Goal: Answer question/provide support

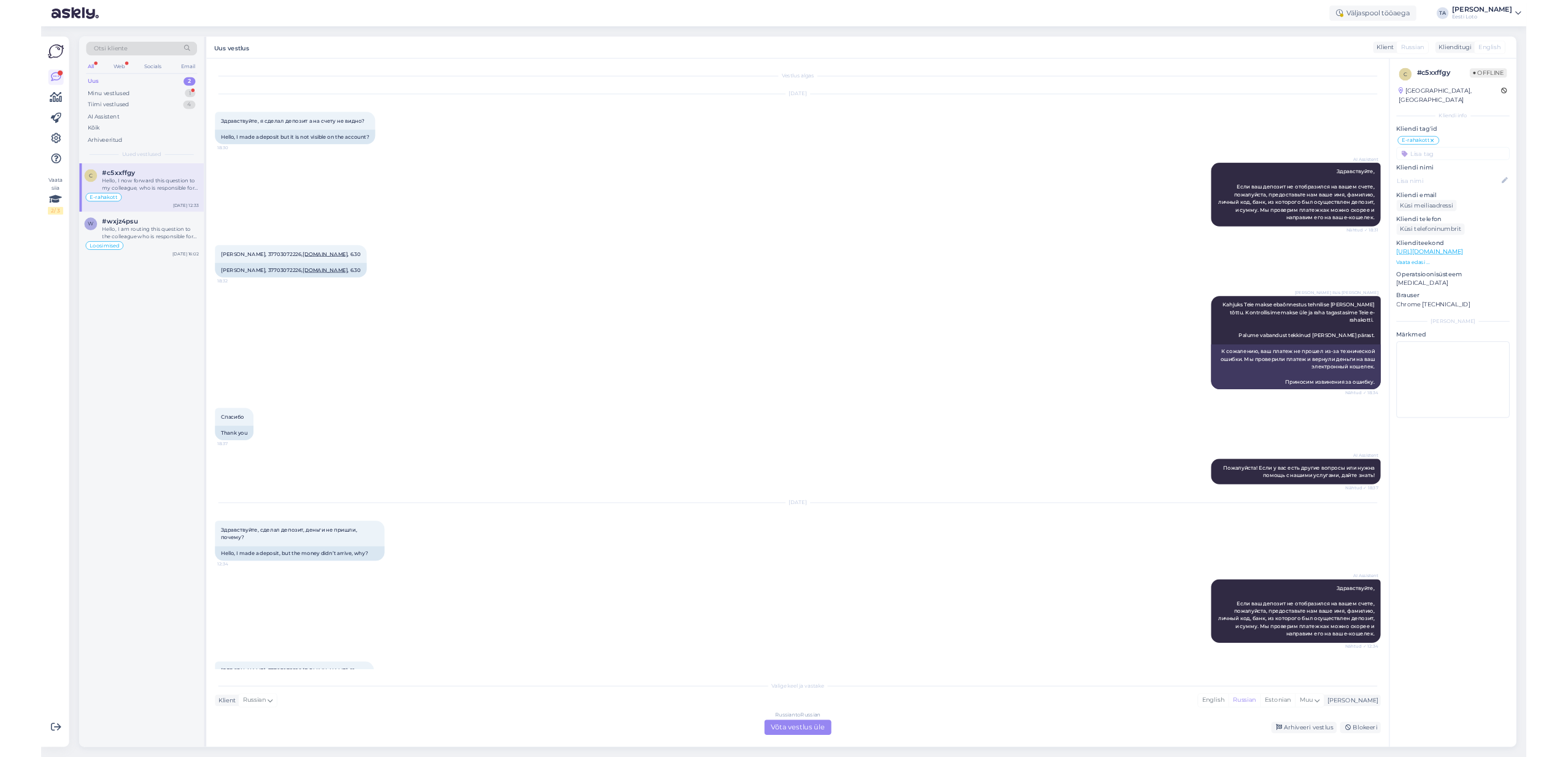
scroll to position [2340, 0]
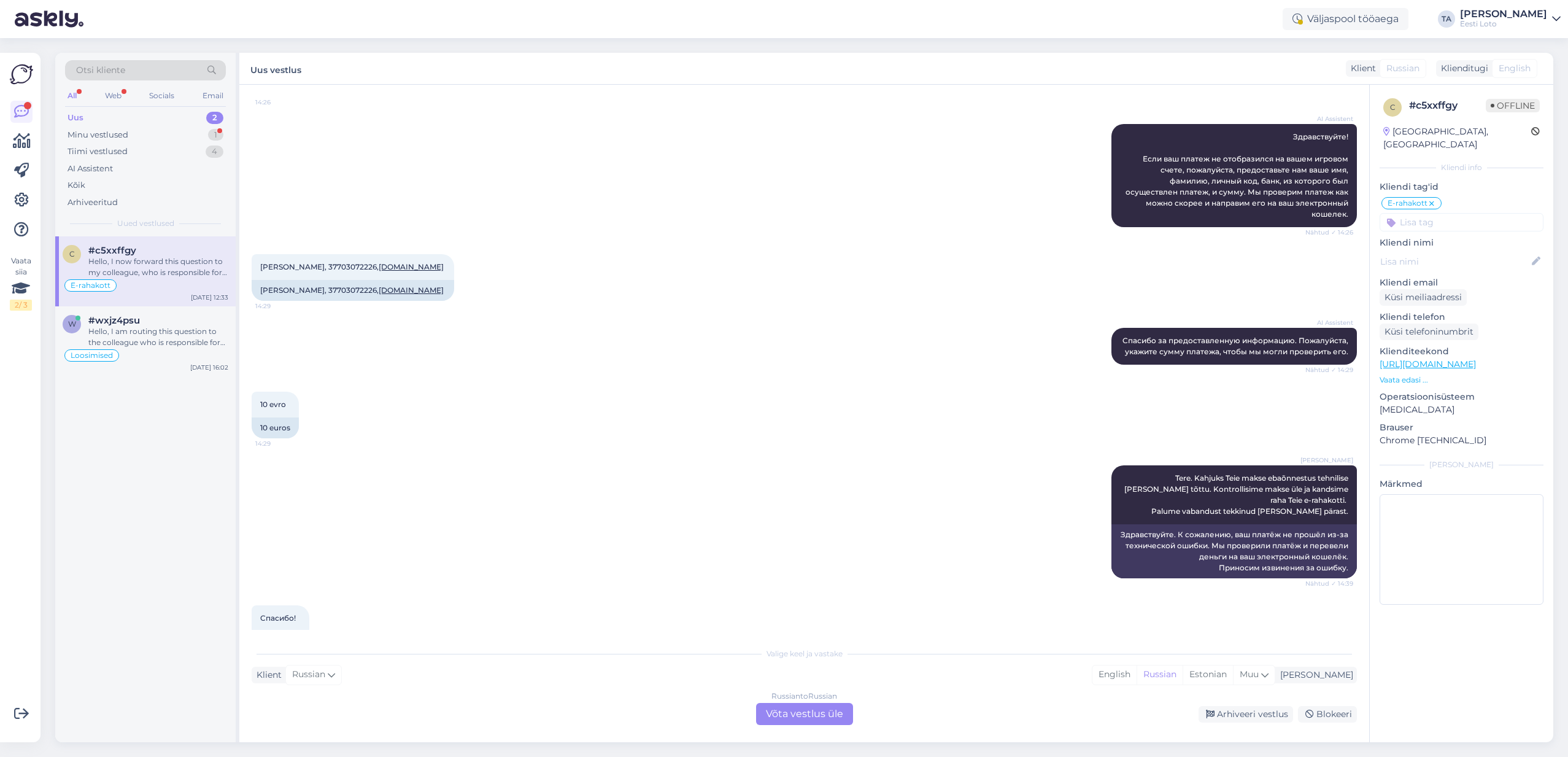
click at [74, 115] on div "Uus" at bounding box center [75, 118] width 16 height 12
click at [127, 258] on div "Hello, I now forward this question to my colleague, who is responsible for this…" at bounding box center [158, 267] width 140 height 22
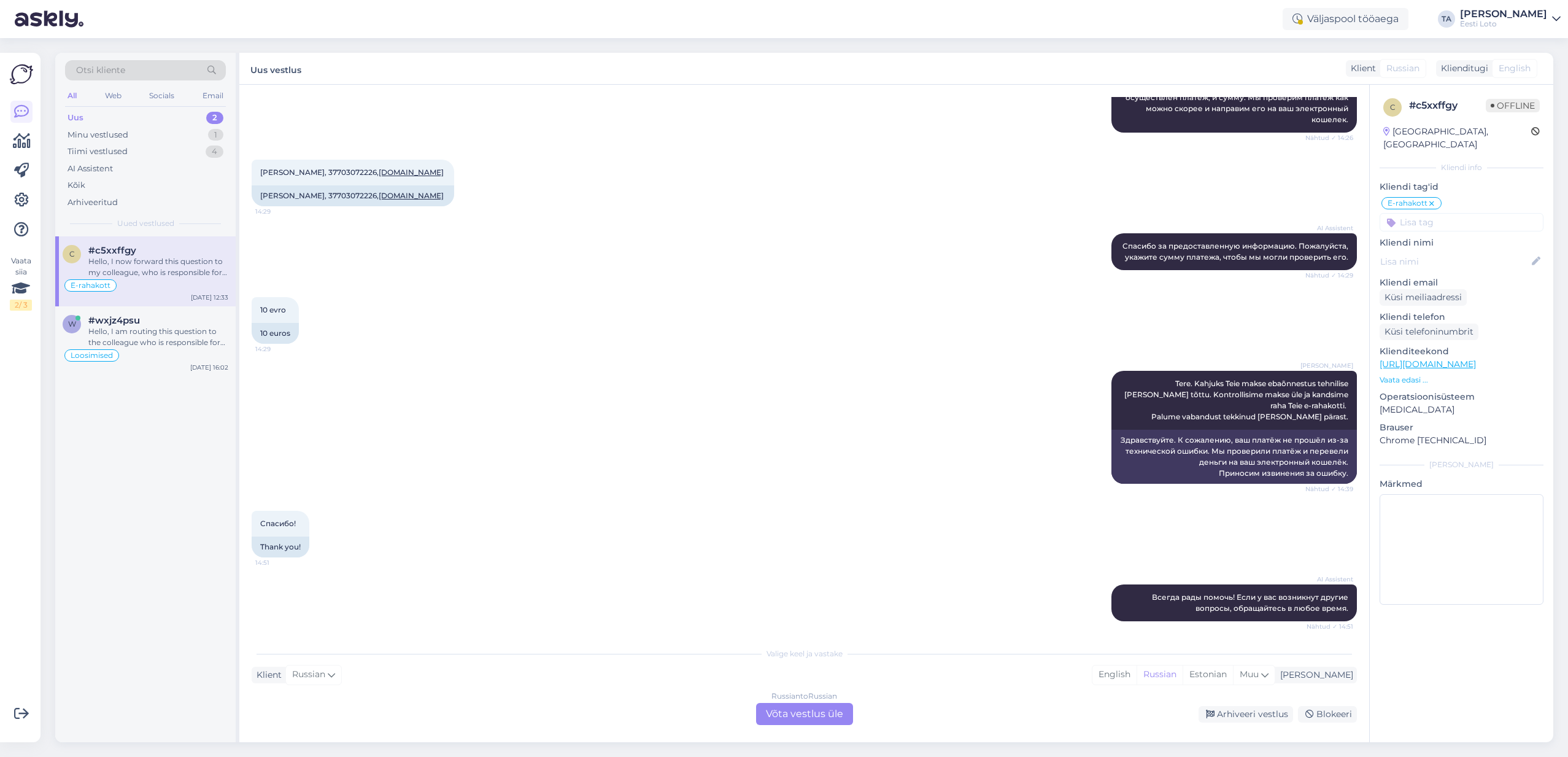
scroll to position [2679, 0]
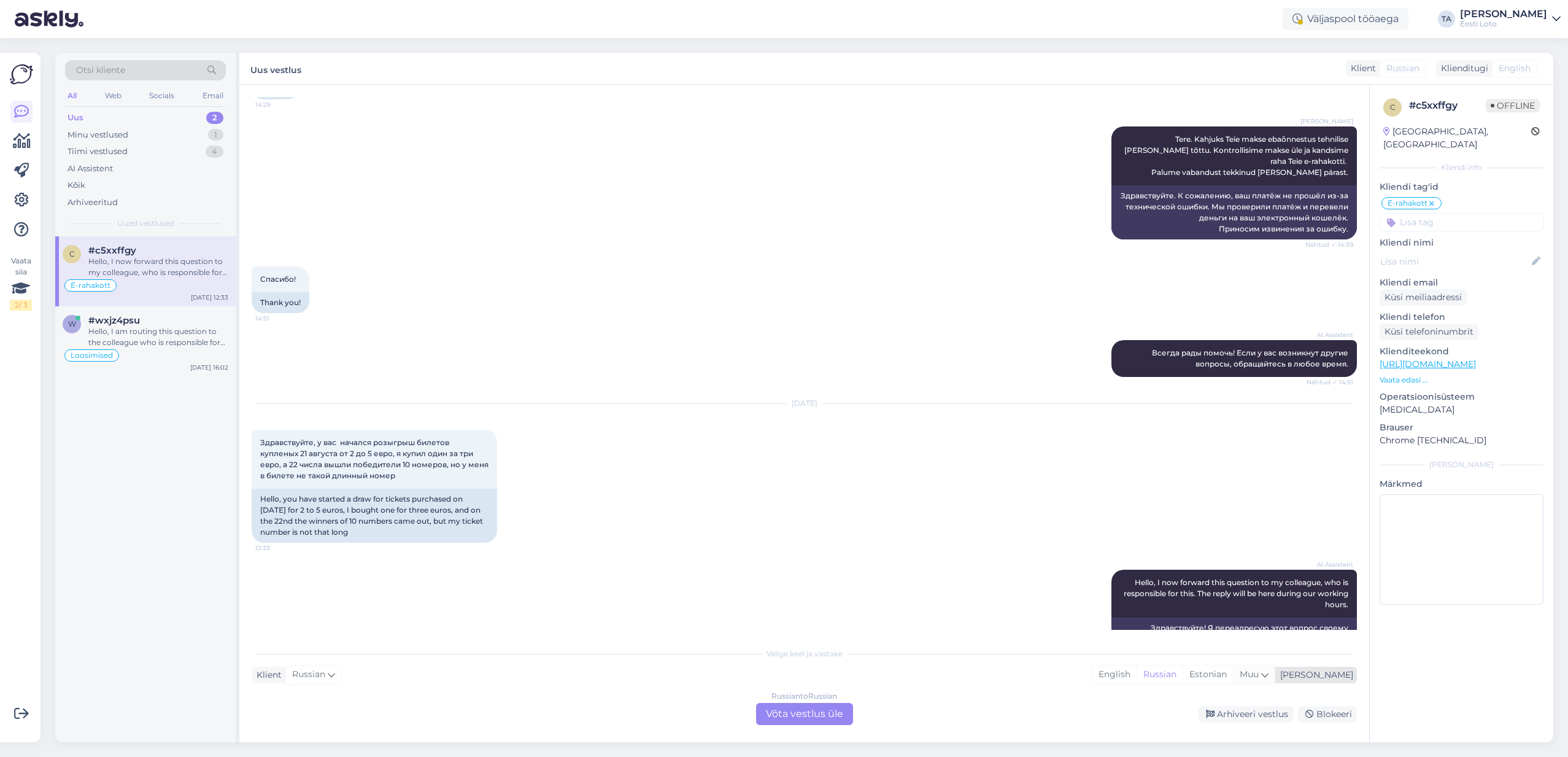
click at [1259, 675] on span "Muu" at bounding box center [1249, 675] width 19 height 11
type input "est"
click at [1243, 645] on link "Estonian" at bounding box center [1224, 644] width 135 height 20
click at [788, 715] on div "Russian to Estonian Võta vestlus üle" at bounding box center [805, 714] width 97 height 22
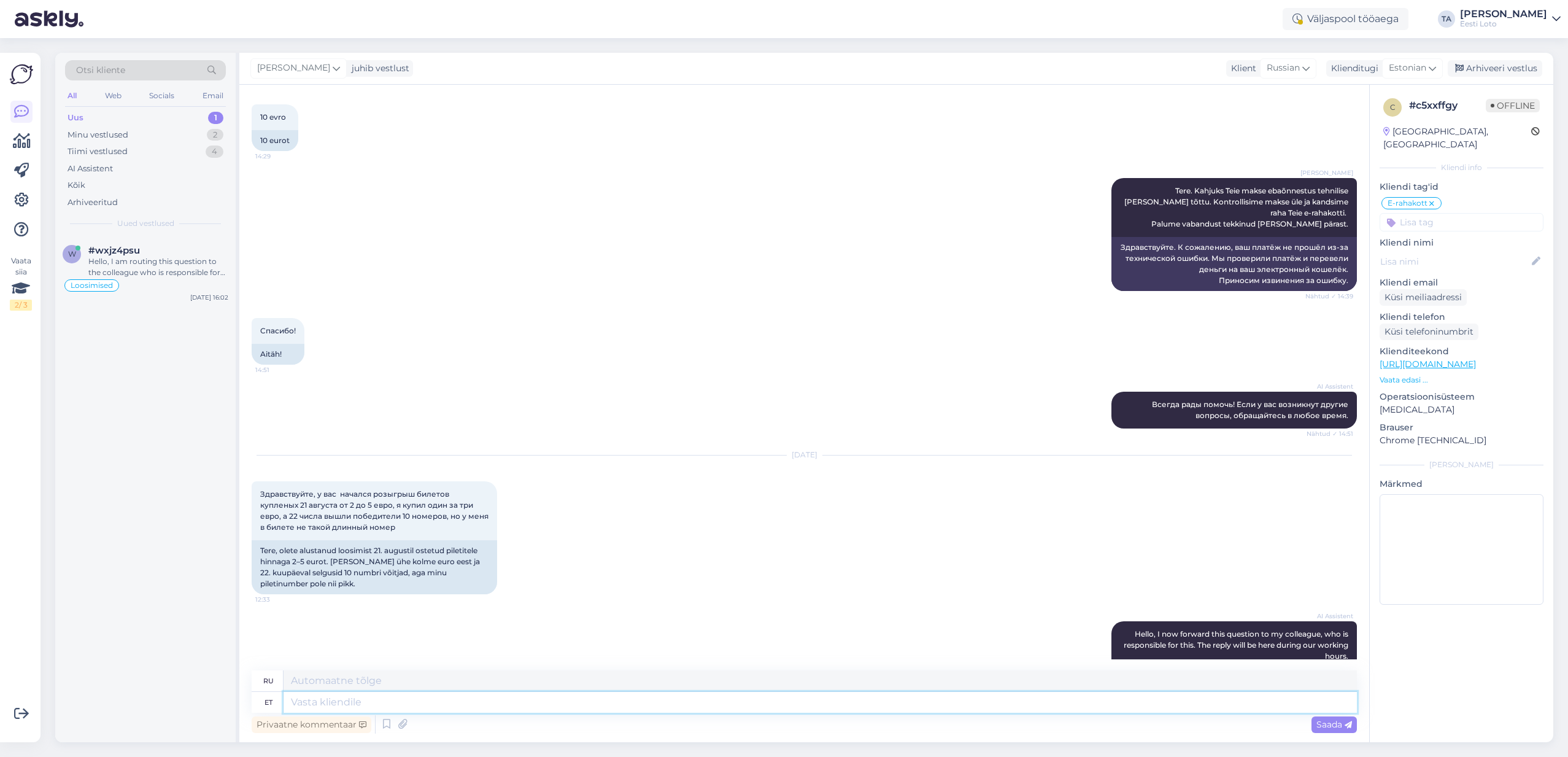
click at [380, 702] on textarea at bounding box center [820, 702] width 1074 height 21
paste textarea "E-kiirloterii välkloosis, kus osalesid kõik eilse päeva jooksul ostetud e-kiirl…"
type textarea "E-kiirloterii välkloosis, kus osalesid kõik eilse päeva jooksul ostetud e-kiirl…"
type textarea "В флэш-розыгрыше электронной моментальной лотереи, в котором приняли участие вс…"
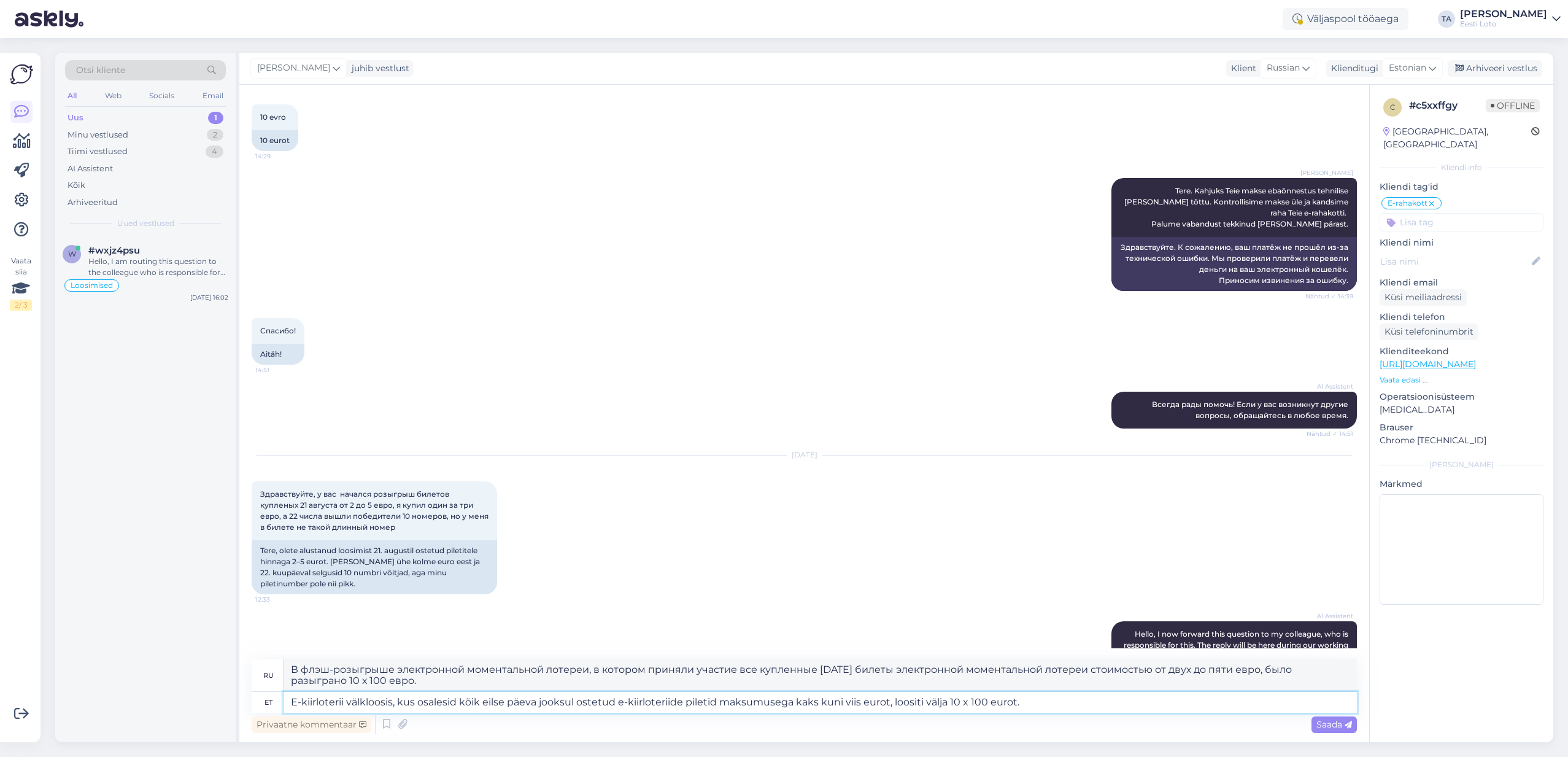
click at [289, 703] on textarea "E-kiirloterii välkloosis, kus osalesid kõik eilse päeva jooksul ostetud e-kiirl…" at bounding box center [820, 702] width 1074 height 21
type textarea "[DATE] toimusE-kiirloterii välkloosis, kus osalesid kõik eilse päeva jooksul os…"
type textarea "[DATE] состоялся флэш-розыгрыш электронной лотереи, в котором приняли участие в…"
type textarea "[DATE] toimus E-kiirloterii välkloosis, kus osalesid kõik eilse päeva jooksul o…"
type textarea "[DATE] состоялся флэш-розыгрыш лотереи E-quick, в котором приняли участие все к…"
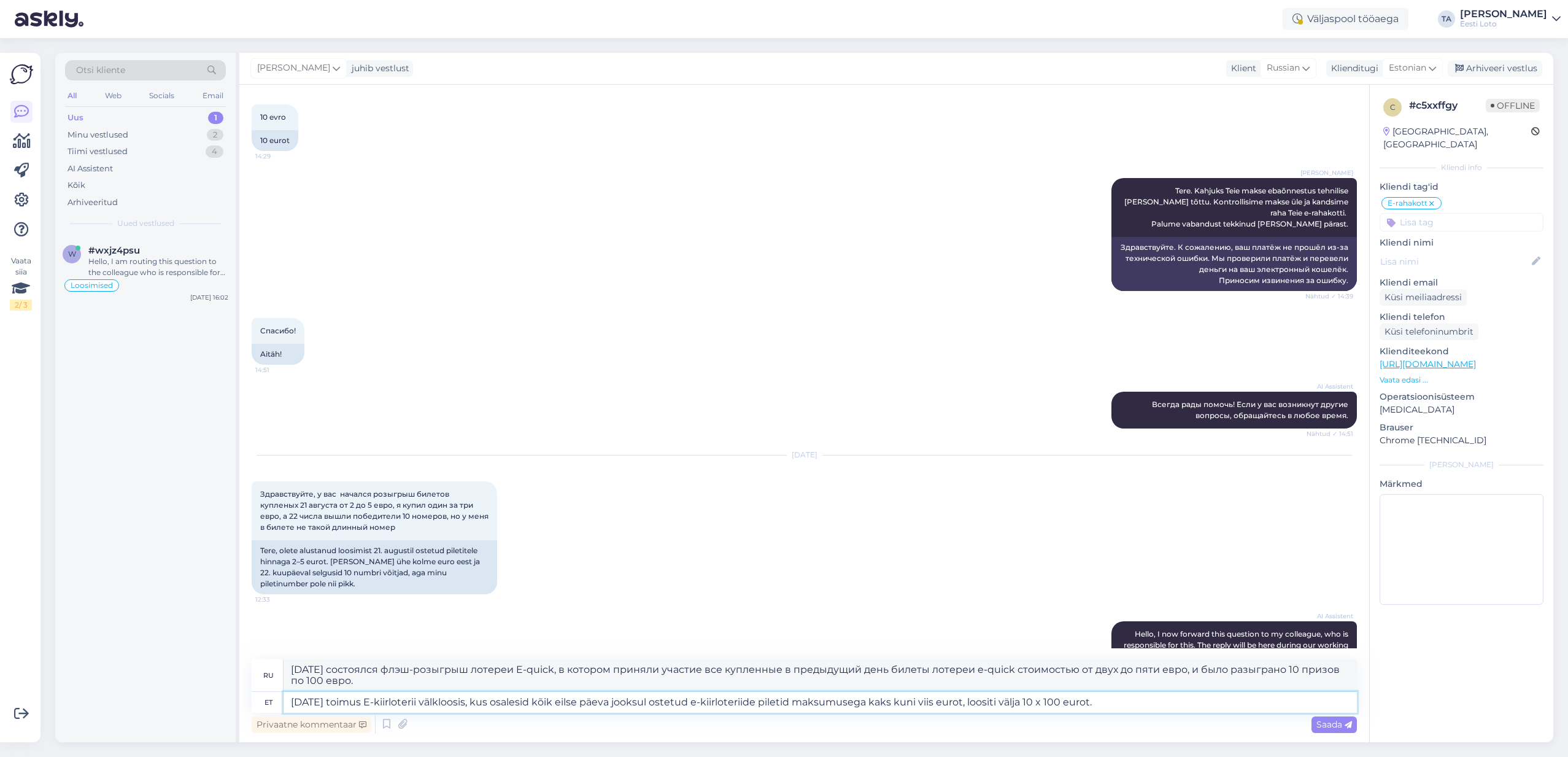
click at [482, 705] on textarea "[DATE] toimus E-kiirloterii välkloosis, kus osalesid kõik eilse päeva jooksul o…" at bounding box center [820, 702] width 1074 height 21
type textarea "[DATE] toimus E-kiirloterii välkloos, kus osalesid kõik eilse päeva jooksul ost…"
type textarea "[DATE] состоялся флэш-розыгрыш лотереи E-quick, в котором приняли участие все к…"
click at [436, 705] on textarea "[DATE] toimus E-kiirloterii välkloos, kus osalesid kõik eilse päeva jooksul ost…" at bounding box center [820, 702] width 1074 height 21
type textarea "[DATE] toimus E-kiirloterii Kaduudvälkloos, kus osalesid kõik eilse päeva jooks…"
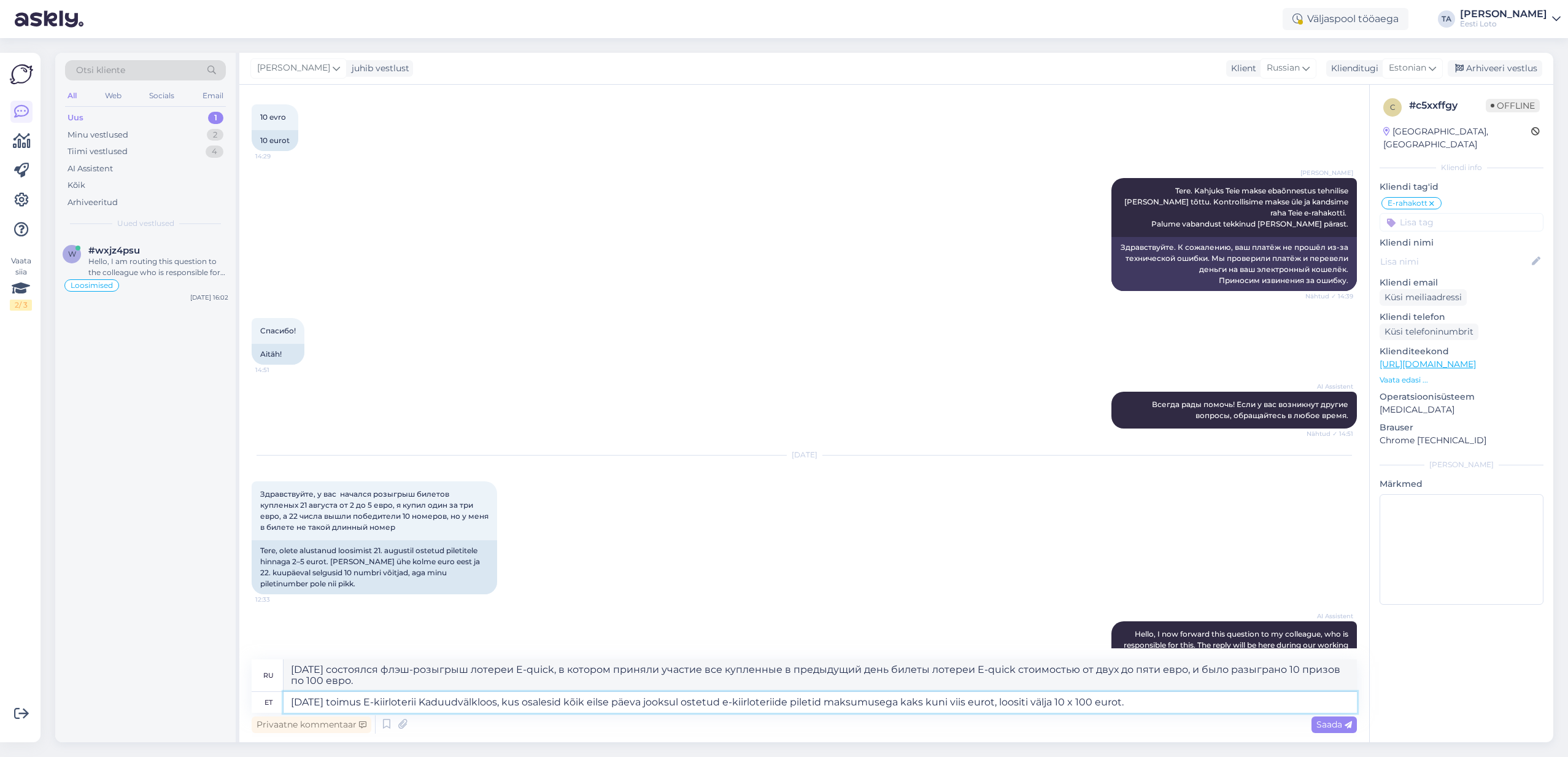
type textarea "[DATE] состоялась электронная лотерея Kaduudvälkloos, в которой приняли участие…"
type textarea "[DATE] toimus E-kiirloterii Kadvälkloos, kus osalesid kõik eilse päeva jooksul …"
type textarea "[DATE] состоялась электронная лотерея Kadvälkloos, в которой приняли участие вс…"
type textarea "[DATE] toimus E-kiirloterii Kadunud linn, välkloos, kus osalesid kõik eilse päe…"
type textarea "[DATE] состоялся розыгрыш электронной лотереи «Потерянный город» — флэш-розыгры…"
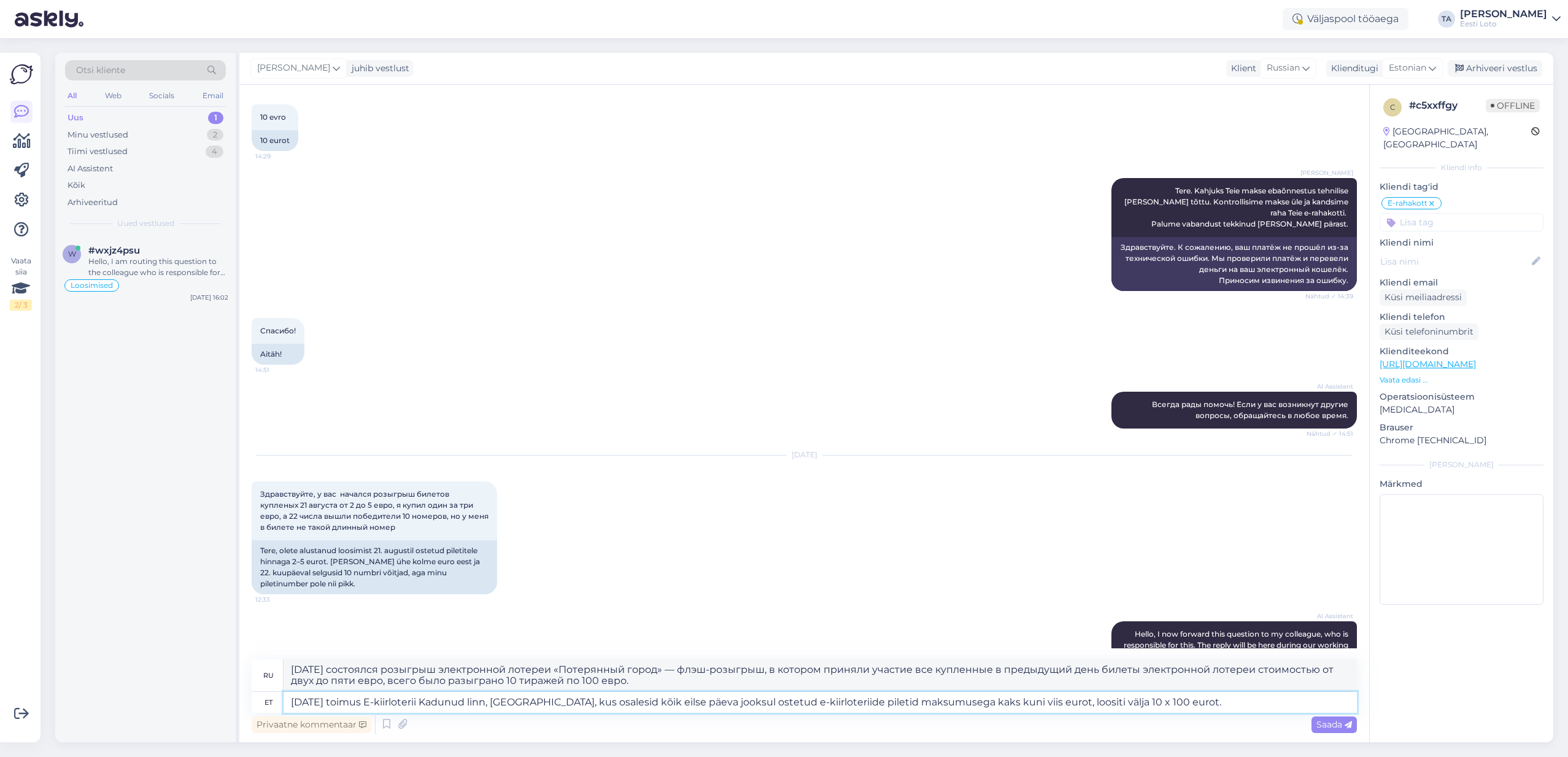
type textarea "[DATE] toimus E-kiirloterii Kadunud linn, Crovälkloos, kus osalesid kõik eilse …"
type textarea "[DATE] состоялась электронная лотерея «Затерянный город» Cvälkloos, в которой п…"
type textarea "[DATE] toimus E-kiirloterii [GEOGRAPHIC_DATA], [GEOGRAPHIC_DATA], [GEOGRAPHIC_D…"
type textarea "[DATE] состоялся флэш-розыгрыш электронной быстрой лотереи Kadund linn, Crossin…"
type textarea "[DATE] toimus E-kiirloterii [GEOGRAPHIC_DATA], [GEOGRAPHIC_DATA], [GEOGRAPHIC_D…"
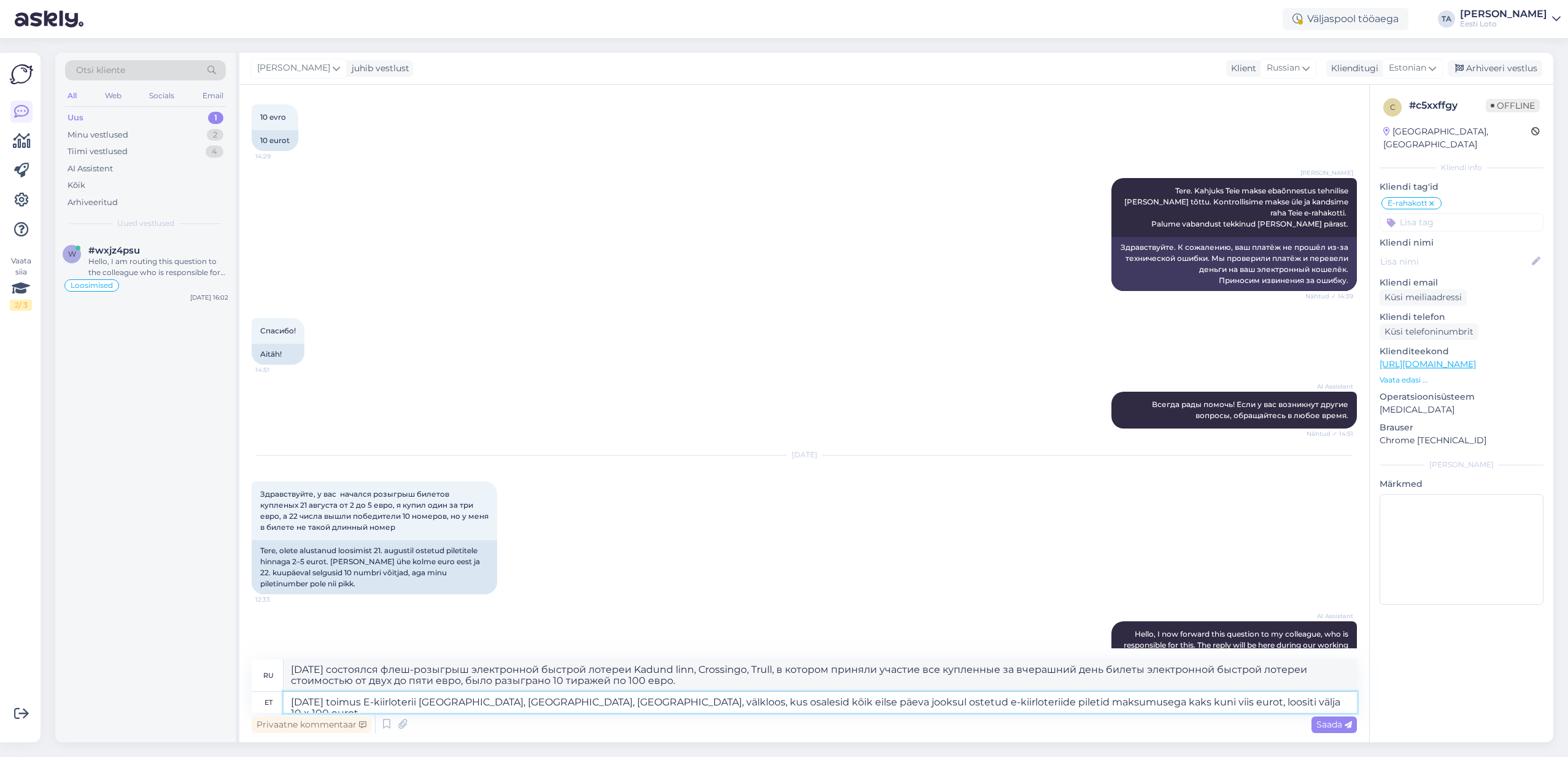
type textarea "[DATE] состоялась лотерея E-quick Kadund linn, [GEOGRAPHIC_DATA], Trullvälkloos…"
type textarea "[DATE] toimus E-kiirloterii Kadunud linn, [GEOGRAPHIC_DATA], [GEOGRAPHIC_DATA],…"
type textarea "[DATE] состоялась электронная лотерея [GEOGRAPHIC_DATA], Crossingo, Trull и Luc…"
type textarea "[DATE] toimus E-kiirloterii [GEOGRAPHIC_DATA], [GEOGRAPHIC_DATA], [GEOGRAPHIC_D…"
type textarea "[DATE] состоялась лотерея E-quick Kadund linn, [GEOGRAPHIC_DATA], [GEOGRAPHIC_D…"
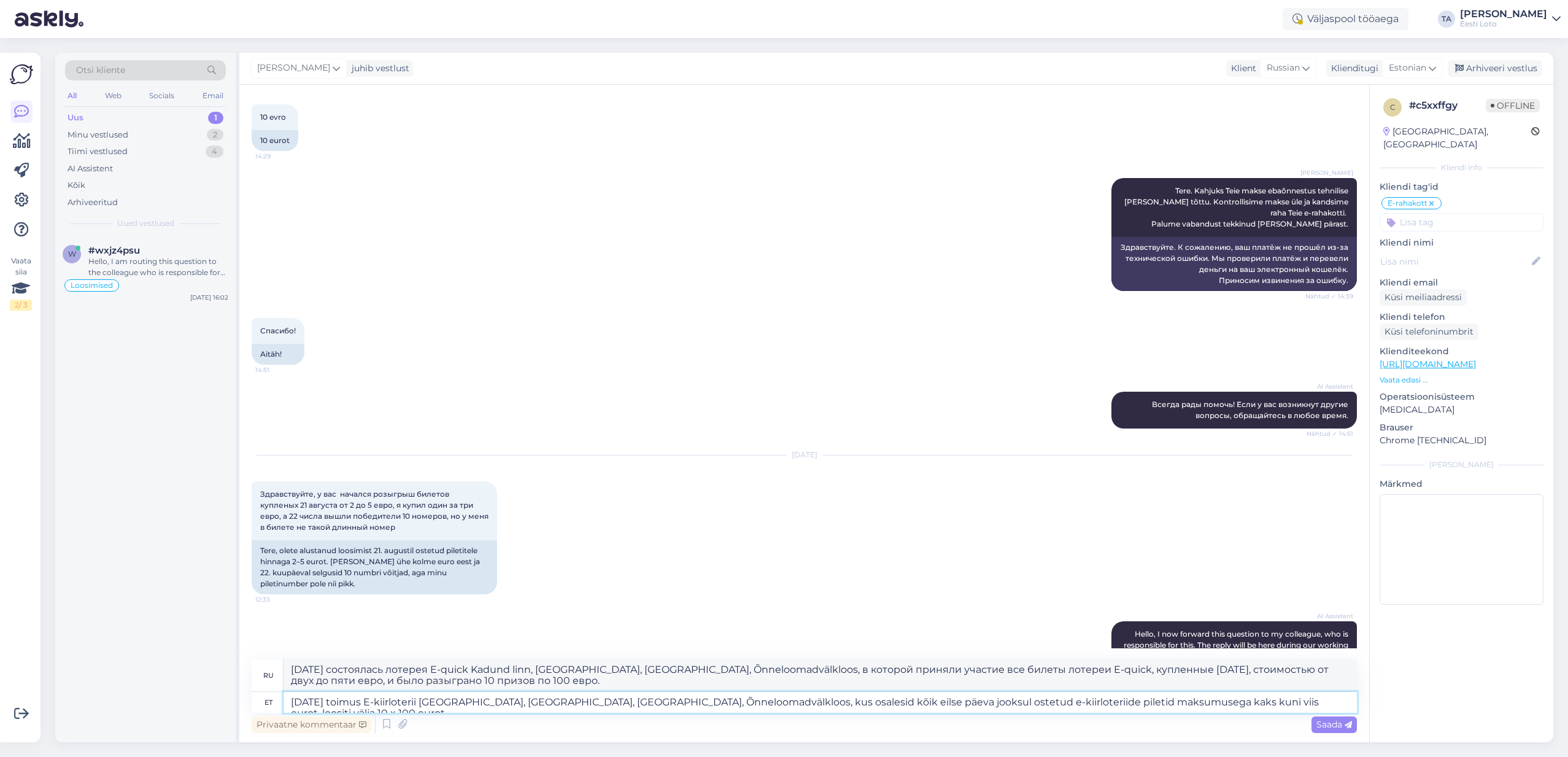
type textarea "[DATE] toimus E-kiirloterii [GEOGRAPHIC_DATA], [GEOGRAPHIC_DATA], [GEOGRAPHIC_D…"
type textarea "[DATE] состоялся флэш-розыгрыш лотереи E-quick Kadund linn, Crossingo, Trull, Ä…"
type textarea "[DATE] toimus E-kiirloterii välkloos, kus osalesid kõik eilse päeva jooksul ost…"
type textarea "[DATE] состоялся флэш-розыгрыш лотереи E-quick, в котором приняли участие все к…"
click at [1117, 706] on textarea "[DATE] toimus E-kiirloterii välkloos, kus osalesid kõik eilse päeva jooksul ost…" at bounding box center [820, 702] width 1074 height 21
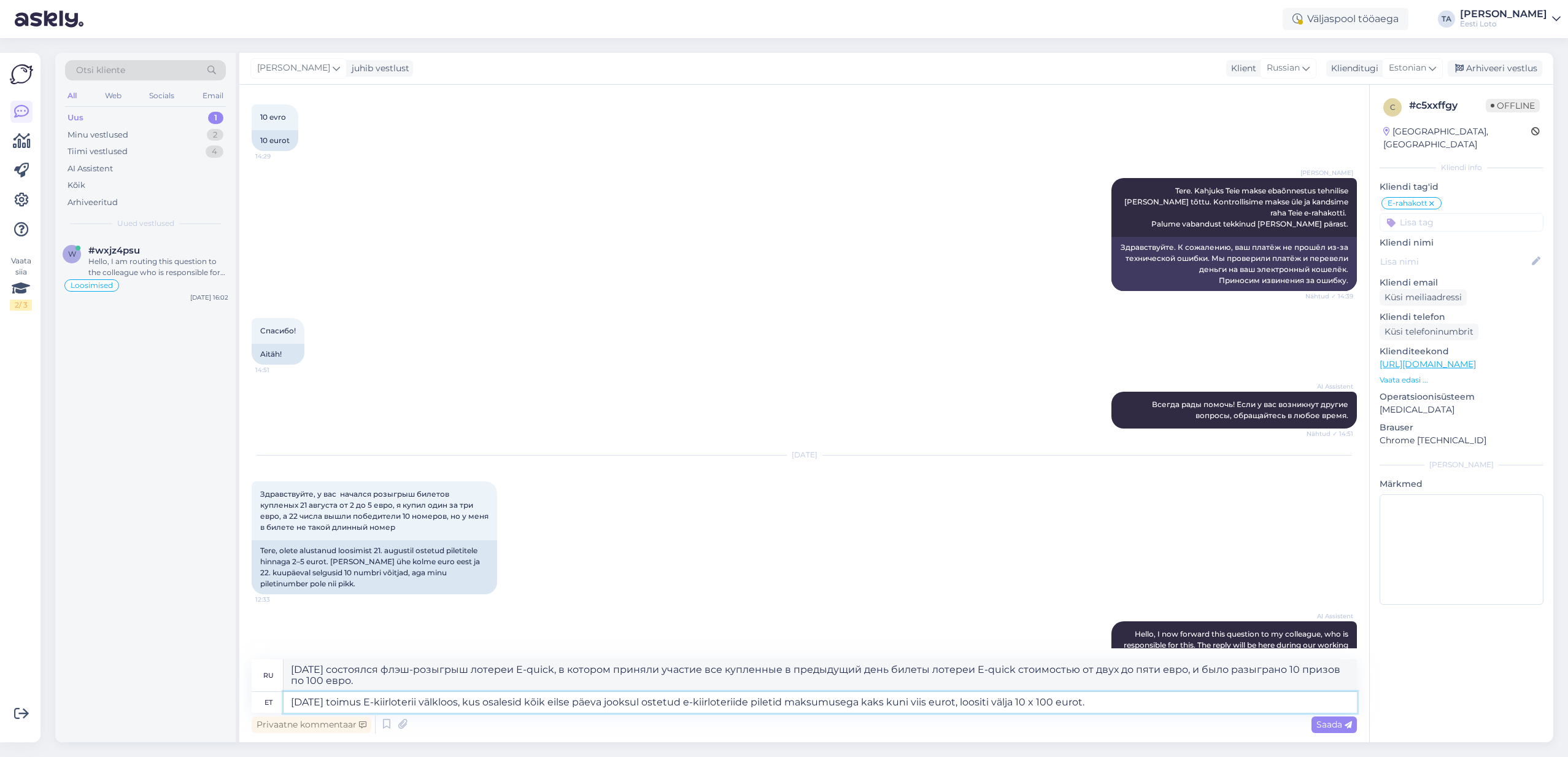
click at [1115, 705] on textarea "[DATE] toimus E-kiirloterii välkloos, kus osalesid kõik eilse päeva jooksul ost…" at bounding box center [820, 702] width 1074 height 21
type textarea "[DATE] toimus E-kiirloterii välkloos, kus osalesid kõik eilse päeva jooksul ost…"
click at [566, 670] on textarea "[DATE] состоялся флэш-розыгрыш лотереи E-quick, в котором приняли участие все к…" at bounding box center [820, 675] width 1074 height 32
drag, startPoint x: 1040, startPoint y: 672, endPoint x: 1040, endPoint y: 679, distance: 7.0
click at [1040, 672] on textarea "[DATE] состоялся флэш-розыгрыш лотереи E-kiirloterii, в котором приняли участие…" at bounding box center [820, 675] width 1074 height 32
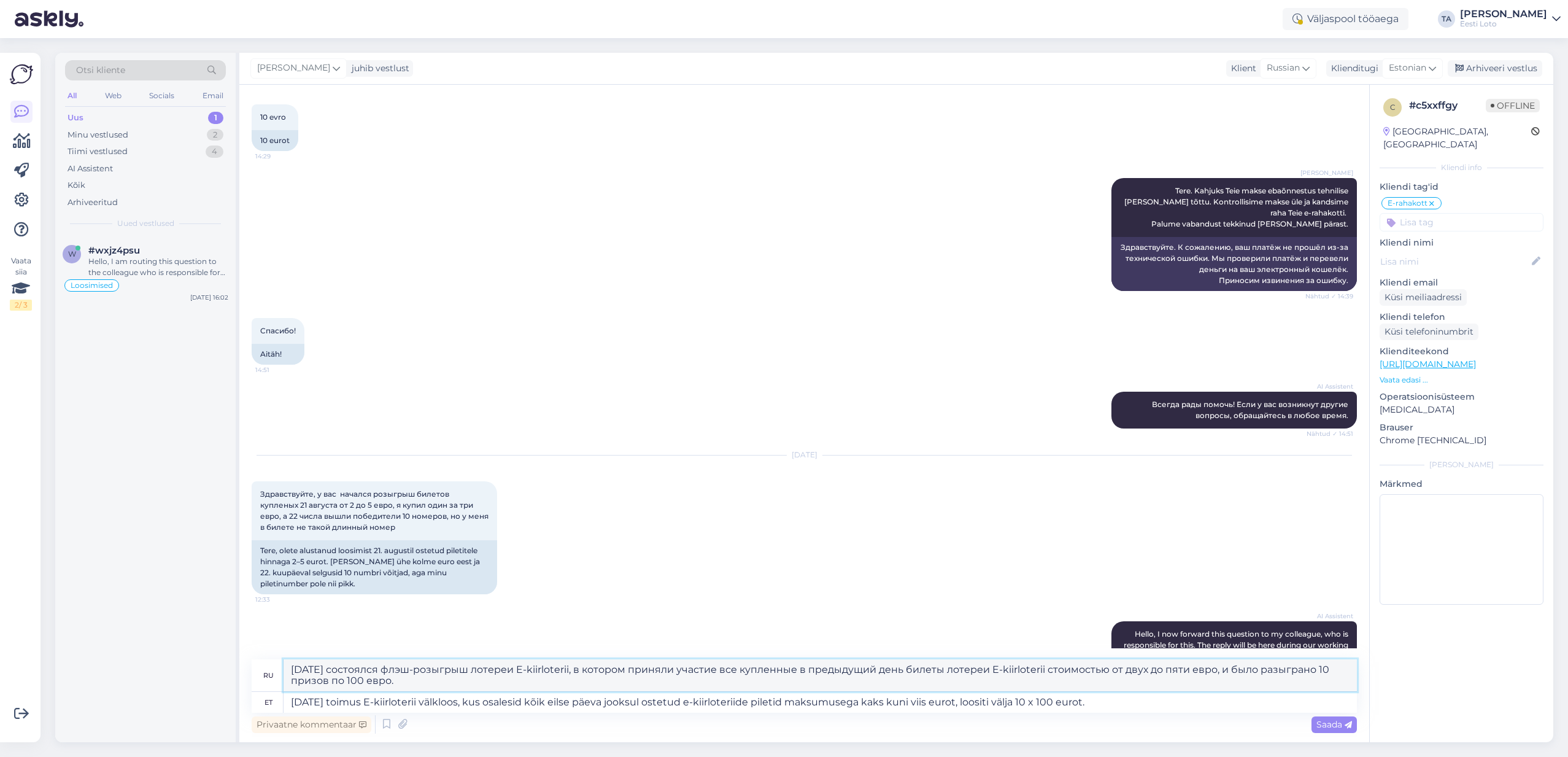
type textarea "[DATE] состоялся флэш-розыгрыш лотереи E-kiirloterii, в котором приняли участие…"
click at [1112, 708] on textarea "[DATE] toimus E-kiirloterii välkloos, kus osalesid kõik eilse päeva jooksul ost…" at bounding box center [820, 702] width 1074 height 21
click at [1323, 725] on span "Saada" at bounding box center [1334, 725] width 36 height 11
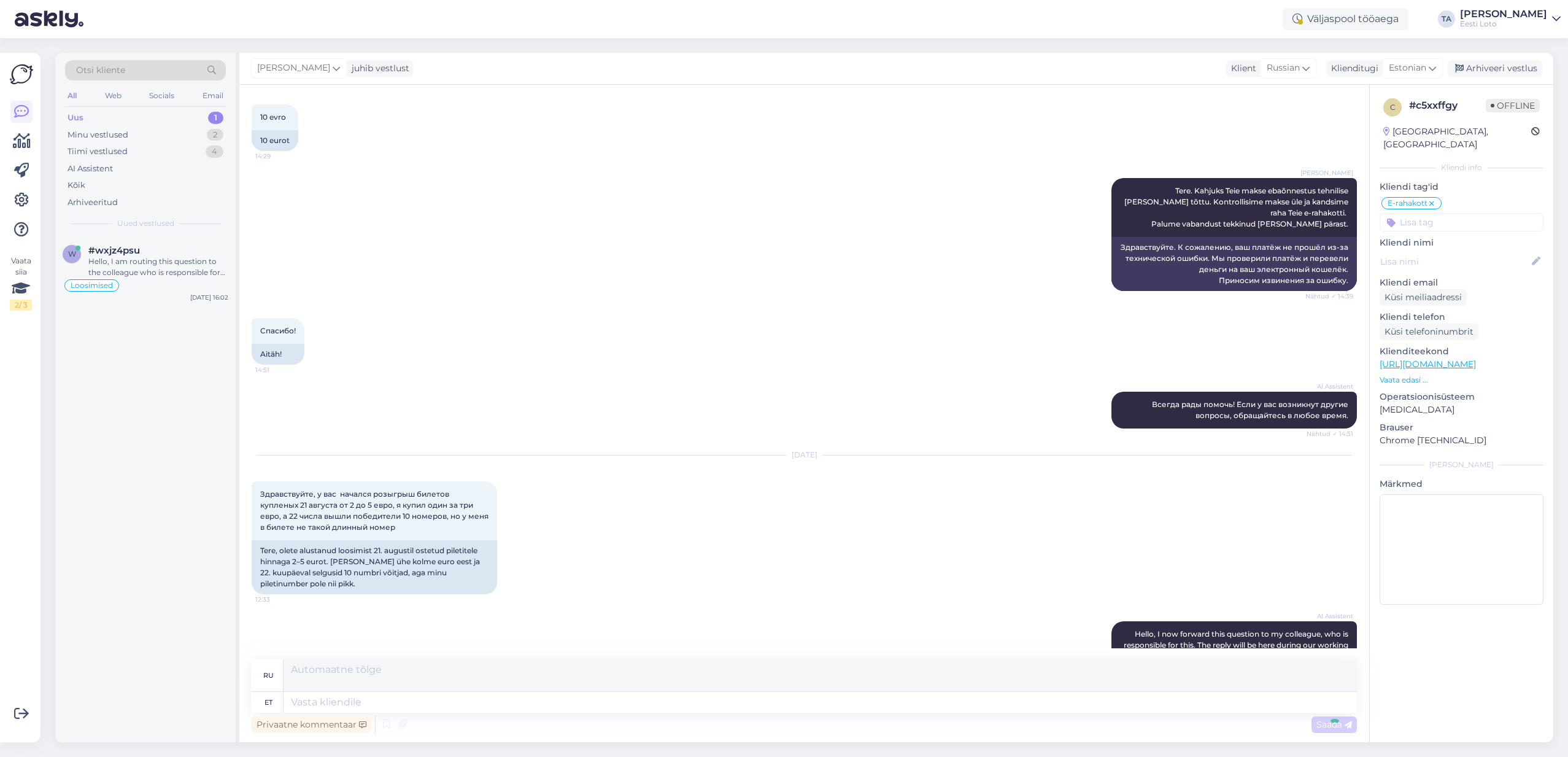
scroll to position [2789, 0]
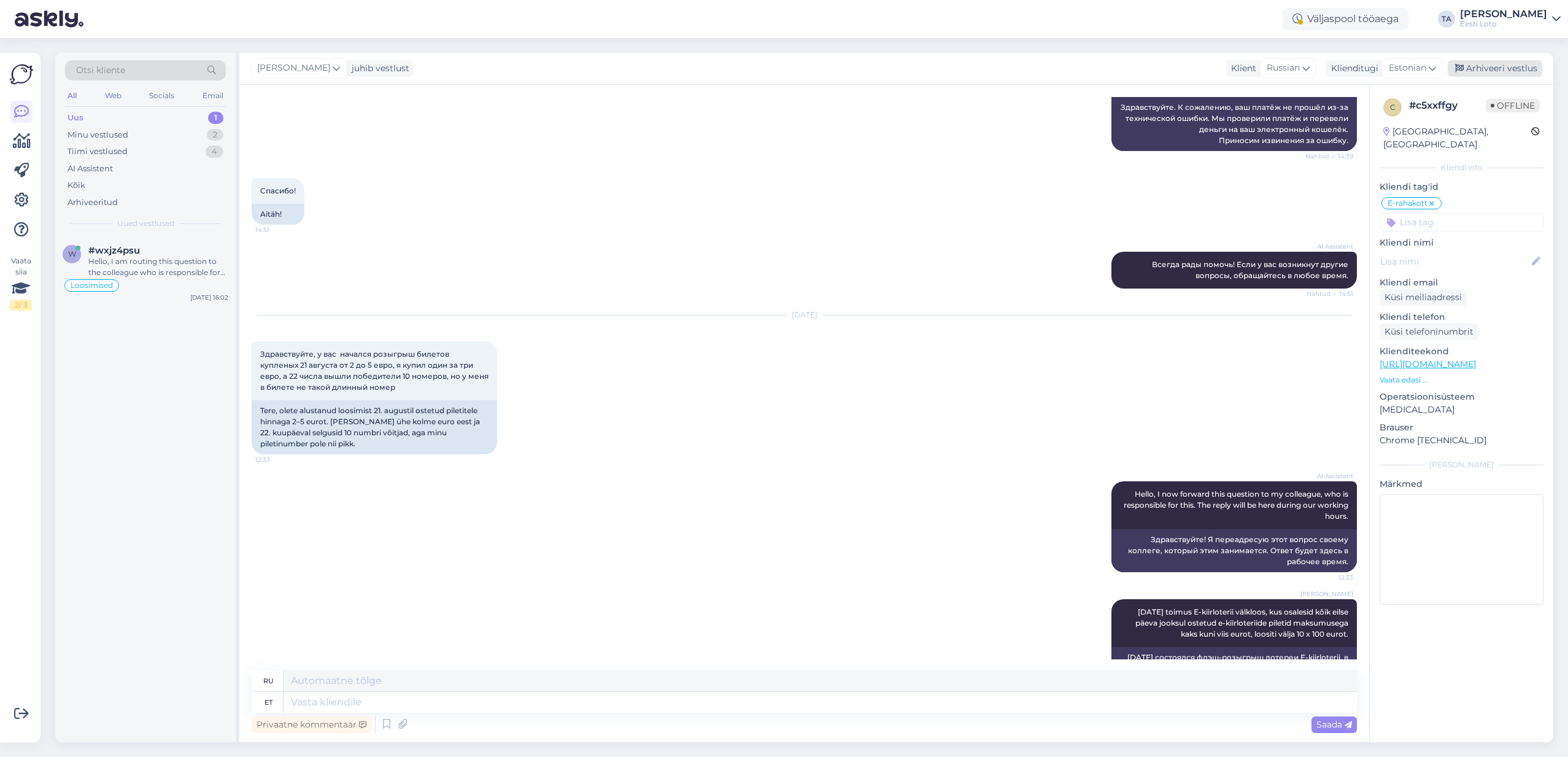
click at [1495, 71] on div "Arhiveeri vestlus" at bounding box center [1495, 69] width 95 height 17
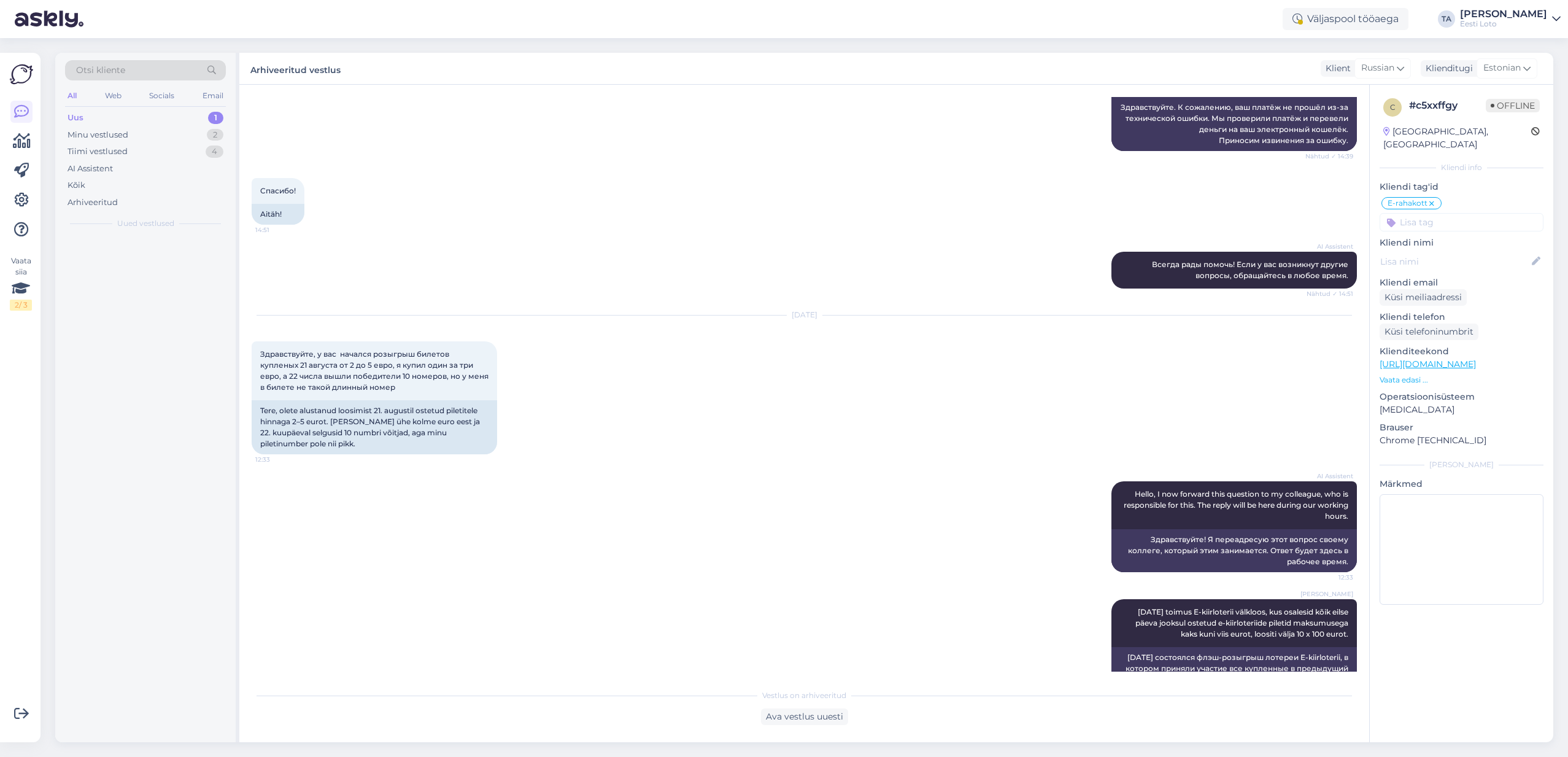
scroll to position [2777, 0]
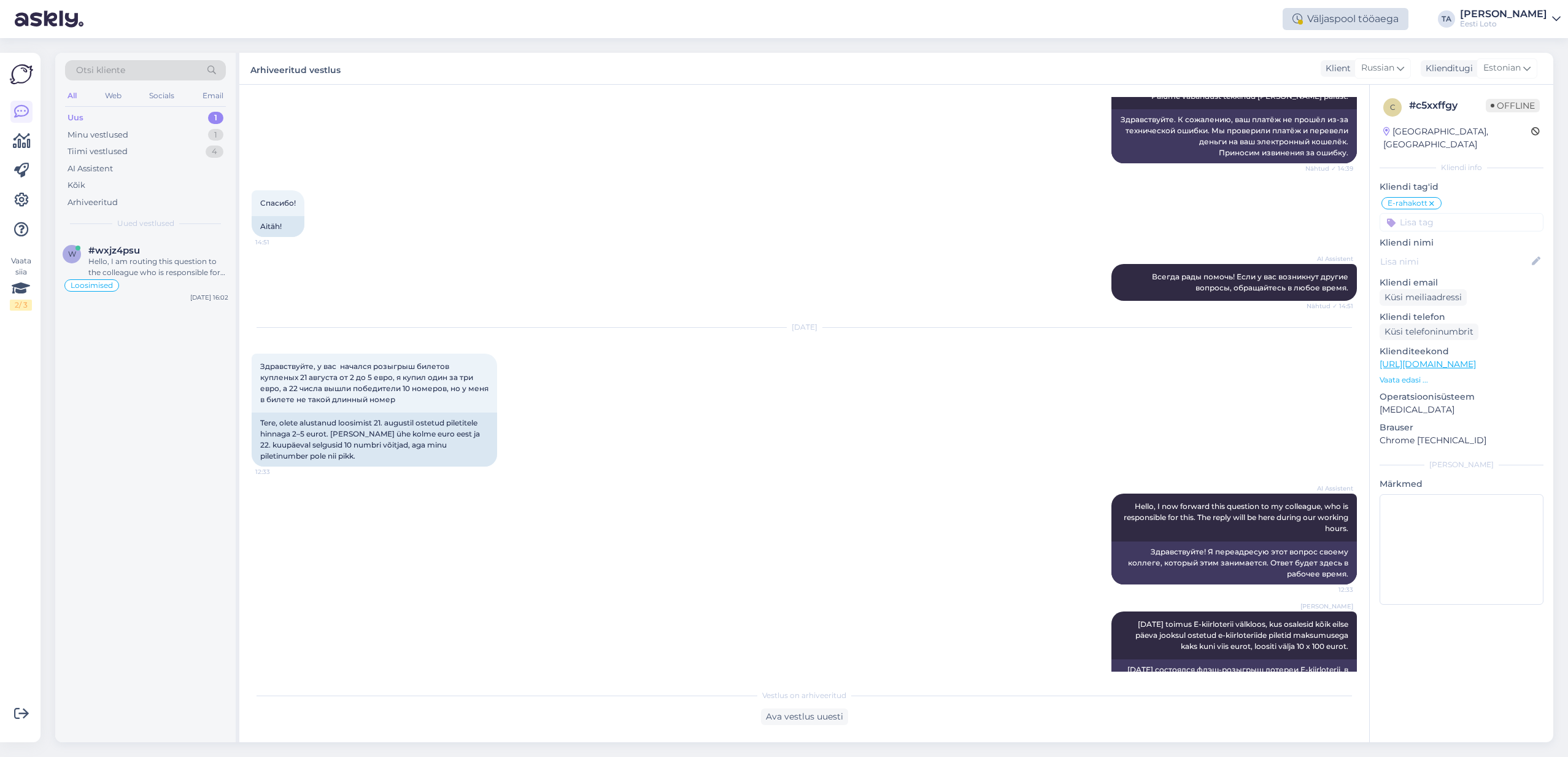
click at [1352, 21] on div "Väljaspool tööaega" at bounding box center [1346, 19] width 126 height 22
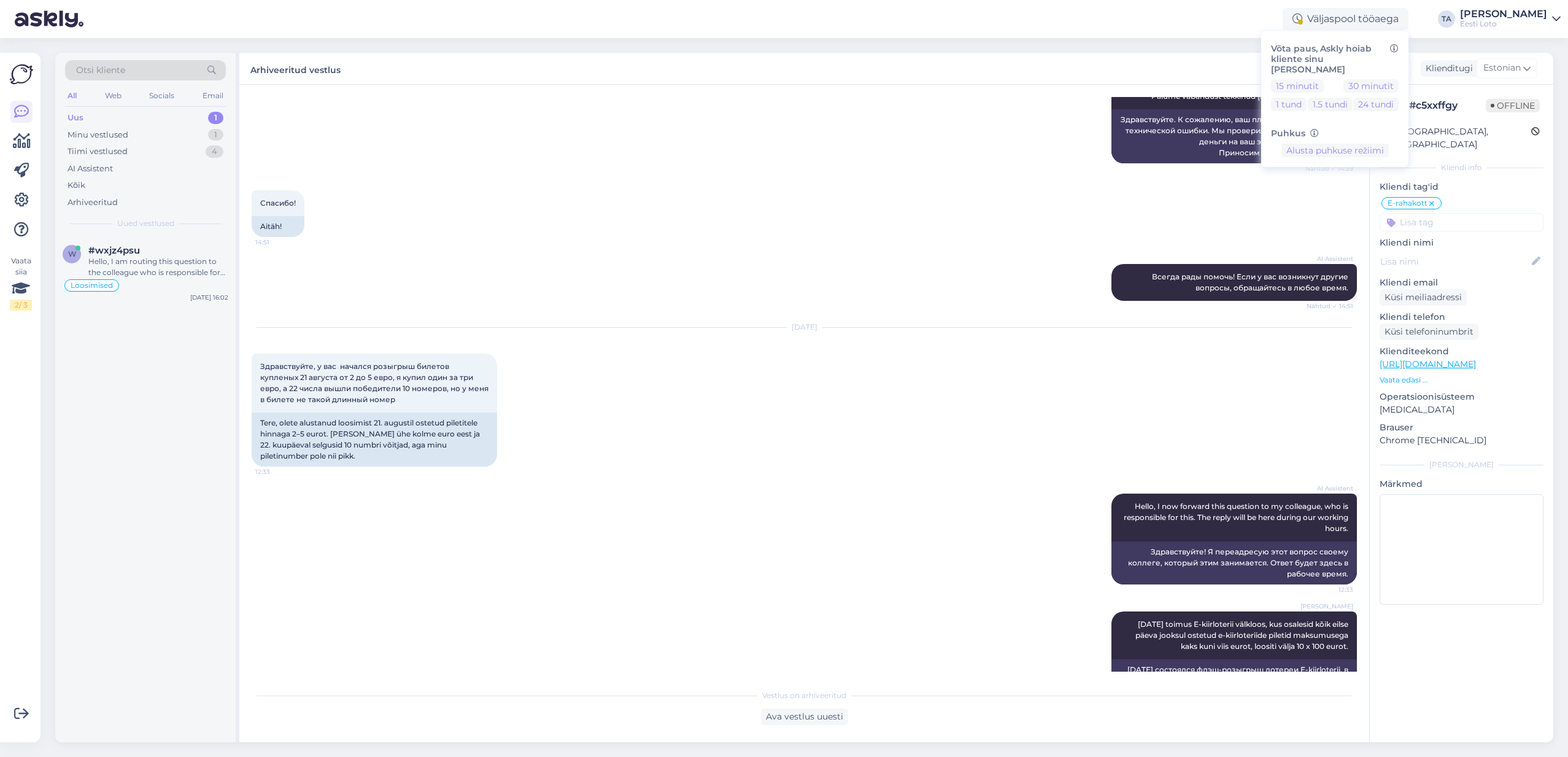
click at [1190, 17] on div "Väljaspool tööaega Võta paus, Askly hoiab kliente sinu lehel 15 minutit 30 minu…" at bounding box center [784, 19] width 1568 height 38
click at [123, 261] on div "Hello, I am routing this question to the colleague who is responsible for this …" at bounding box center [158, 267] width 140 height 22
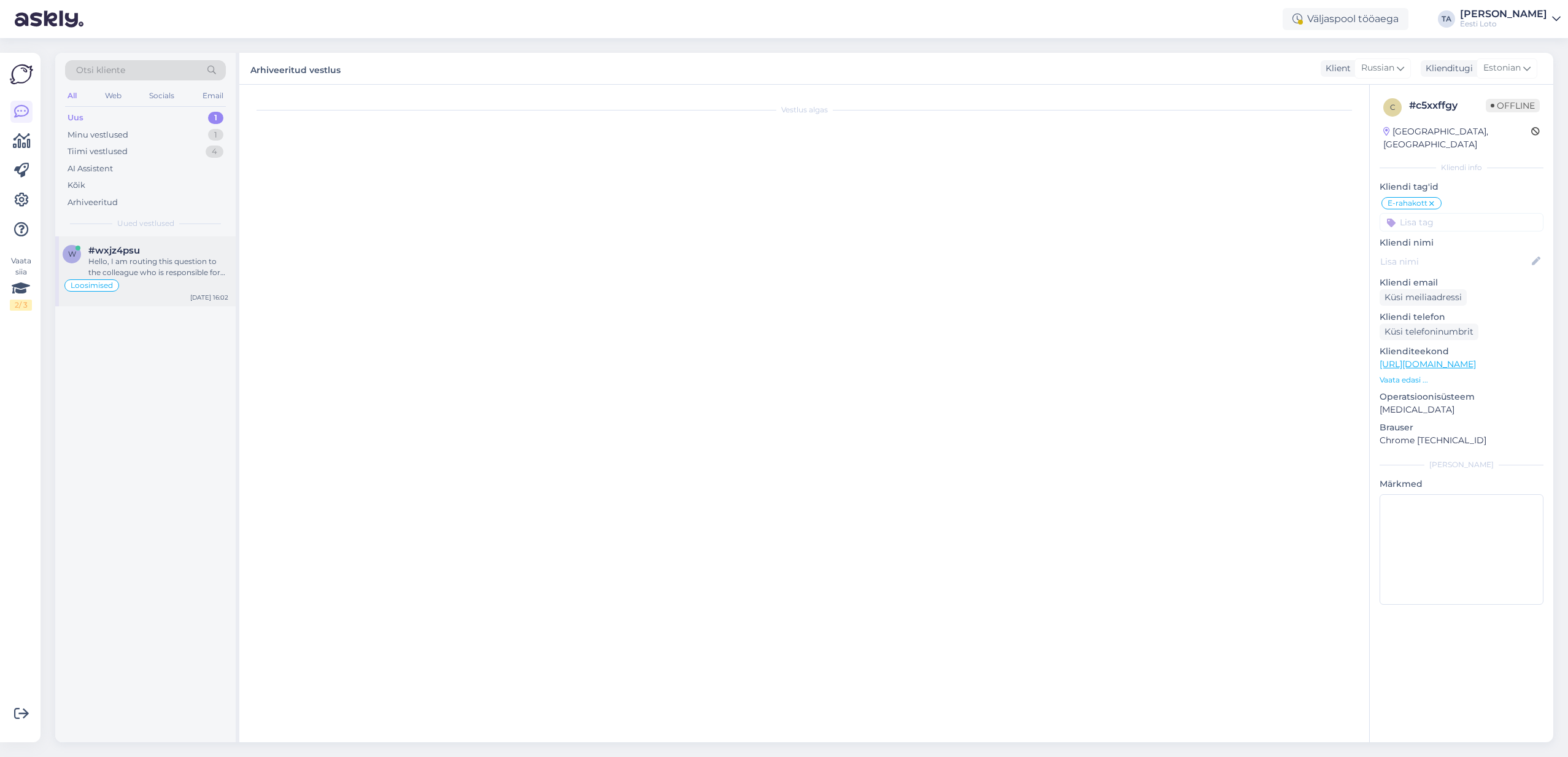
scroll to position [2390, 0]
